Goal: Task Accomplishment & Management: Complete application form

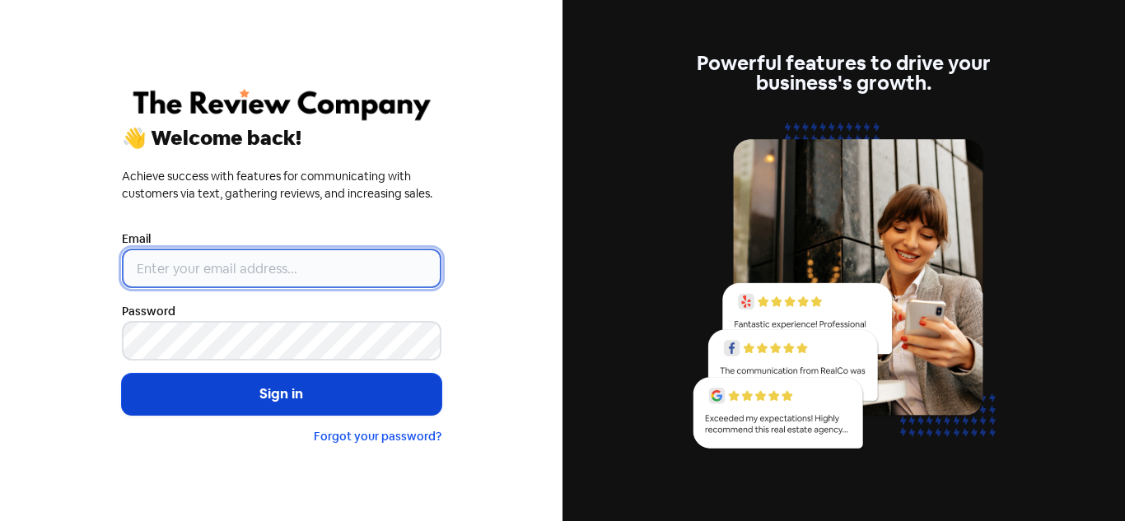
type input "[PERSON_NAME][EMAIL_ADDRESS][DOMAIN_NAME]"
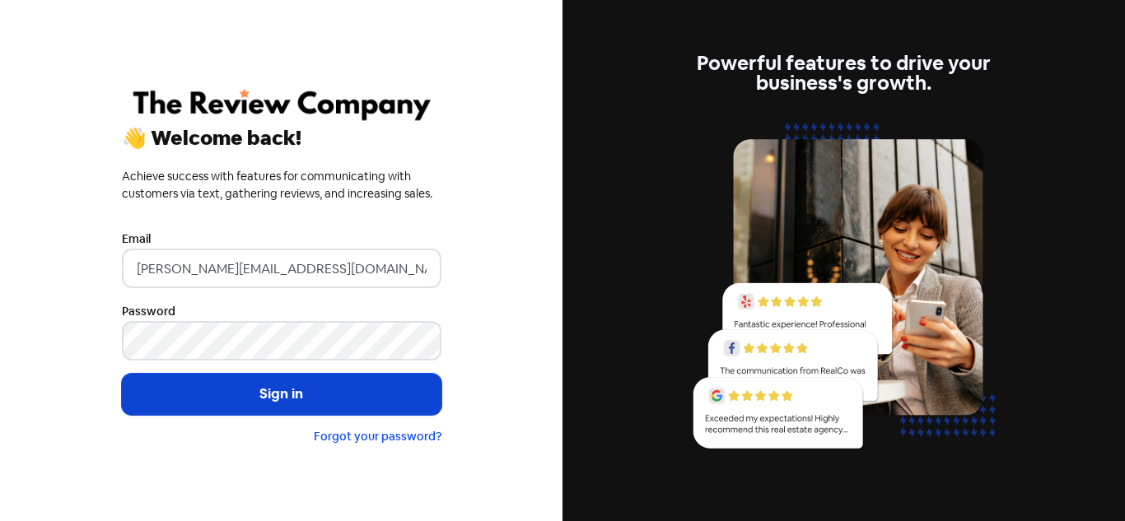
click at [350, 384] on button "Sign in" at bounding box center [281, 394] width 319 height 41
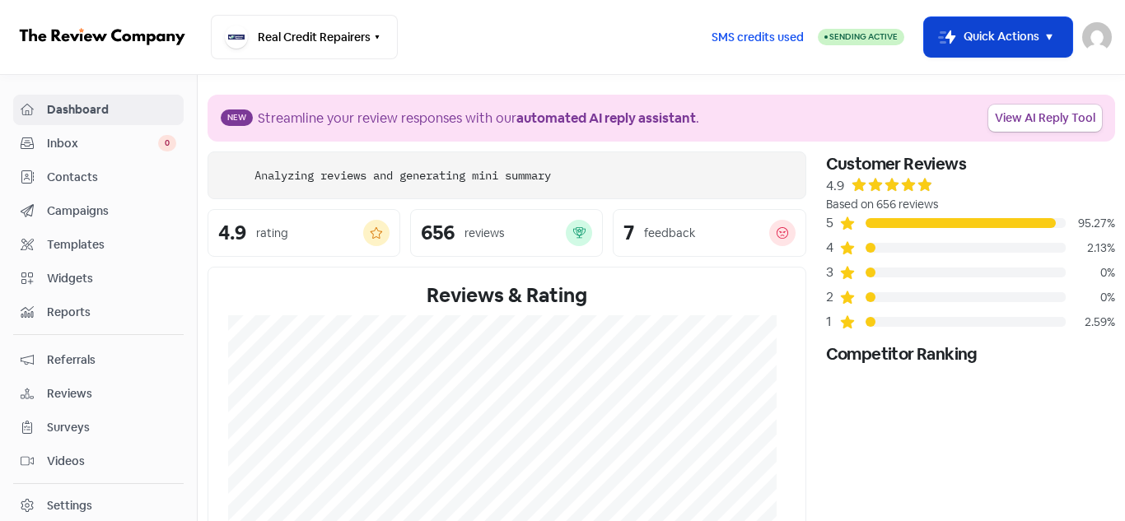
click at [1037, 39] on button "Icon For Thunder-move Quick Actions" at bounding box center [998, 37] width 148 height 40
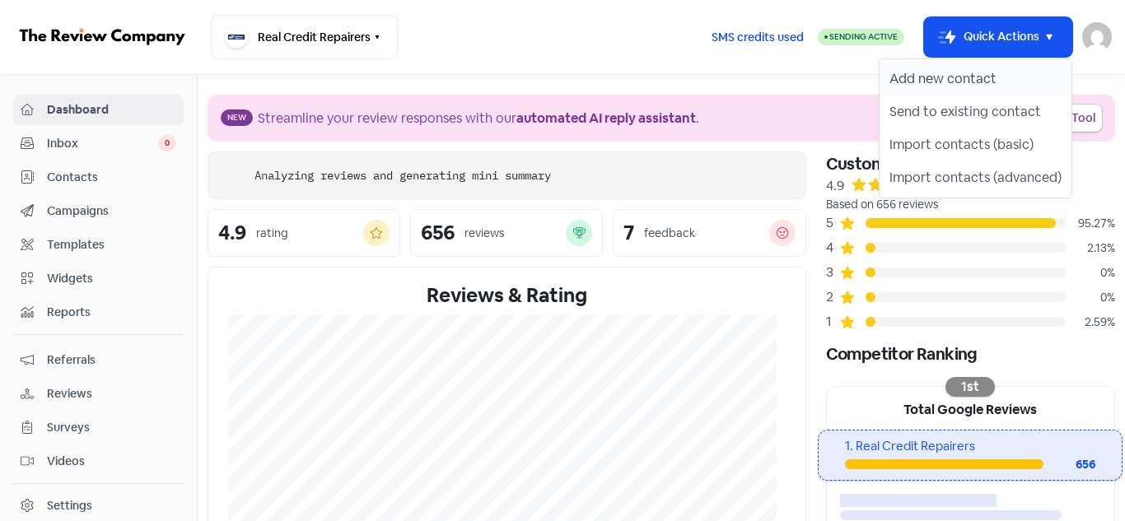
click at [978, 77] on button "Add new contact" at bounding box center [975, 79] width 192 height 33
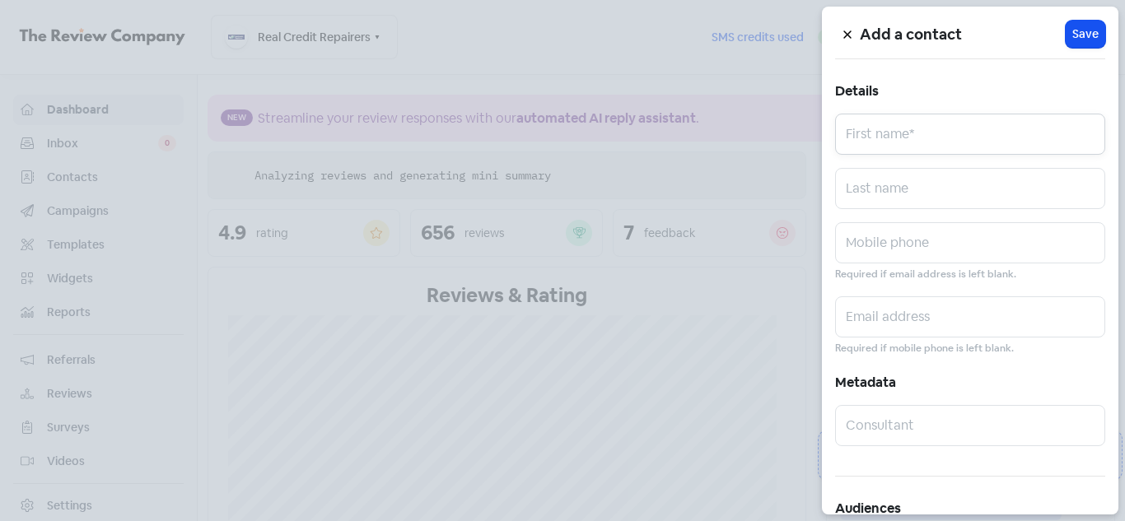
click at [879, 129] on input "text" at bounding box center [970, 134] width 270 height 41
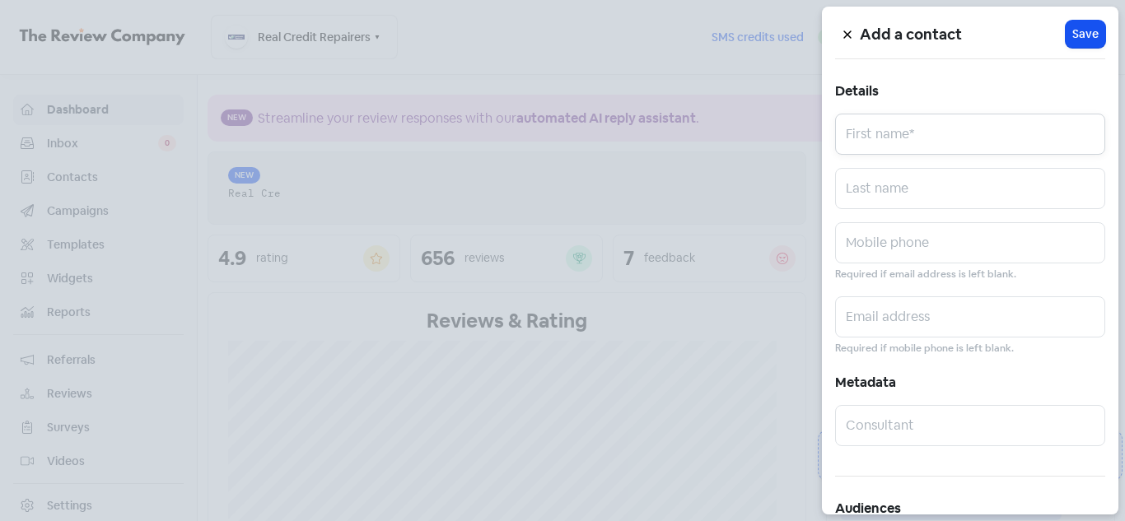
paste input "[PERSON_NAME]"
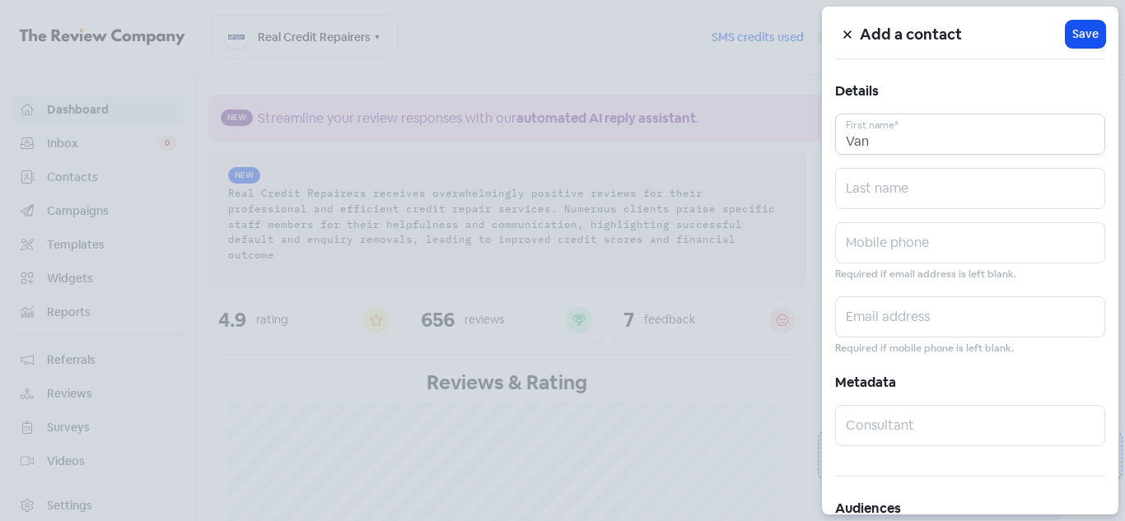
type input "Van"
click at [925, 199] on input "text" at bounding box center [970, 188] width 270 height 41
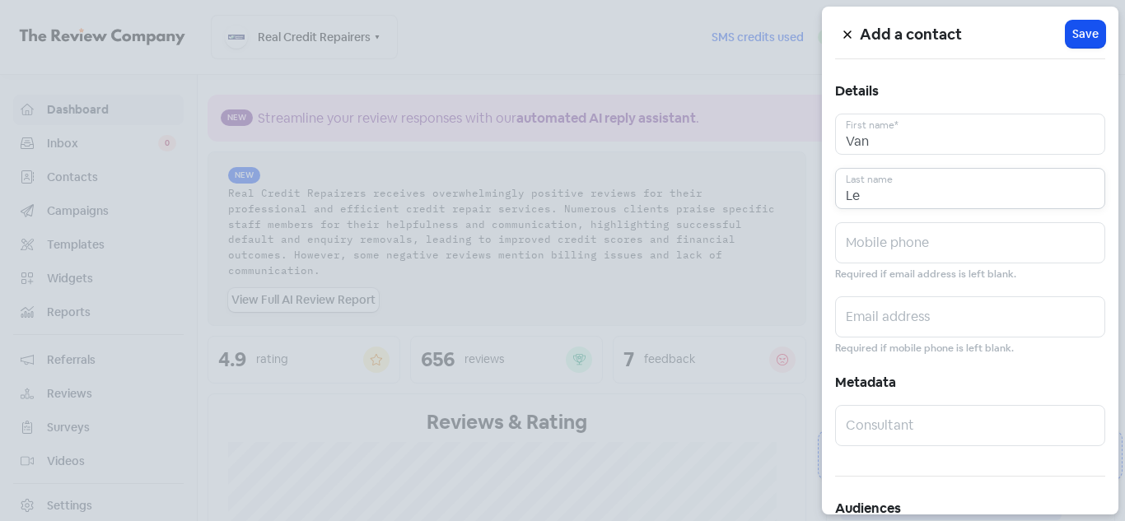
type input "Le"
click at [868, 241] on input "text" at bounding box center [970, 242] width 270 height 41
paste input "0412219268"
type input "0412219268"
click at [901, 318] on input "text" at bounding box center [970, 316] width 270 height 41
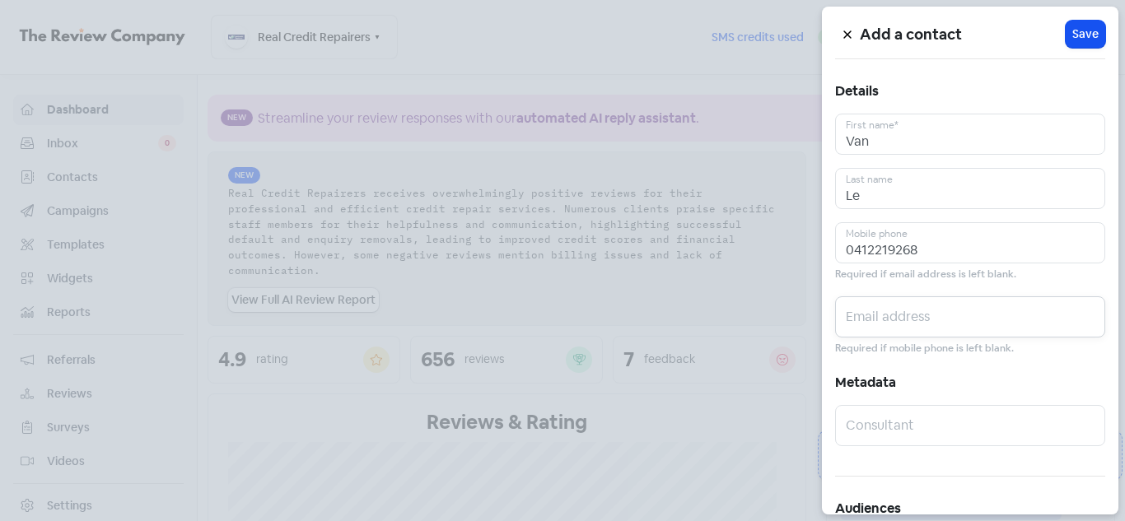
paste input "[EMAIL_ADDRESS][DOMAIN_NAME]"
type input "[EMAIL_ADDRESS][DOMAIN_NAME]"
click at [1075, 36] on span "Save" at bounding box center [1085, 34] width 26 height 17
